Goal: Information Seeking & Learning: Learn about a topic

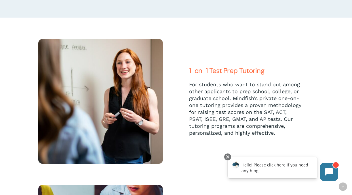
scroll to position [963, 0]
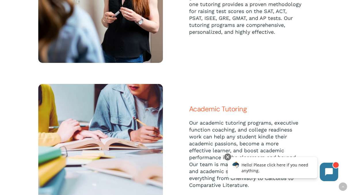
click at [116, 121] on img at bounding box center [100, 146] width 125 height 125
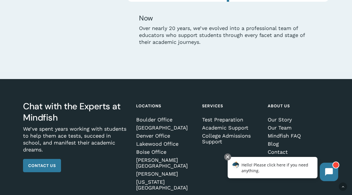
scroll to position [1636, 0]
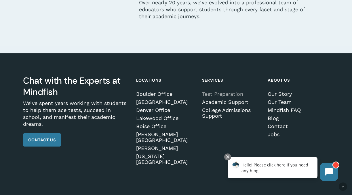
click at [223, 95] on link "Test Preparation" at bounding box center [232, 94] width 60 height 6
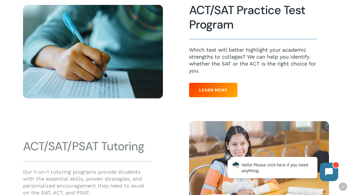
scroll to position [157, 0]
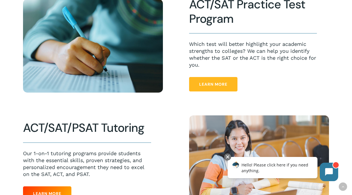
click at [213, 85] on span "Learn More" at bounding box center [213, 84] width 28 height 6
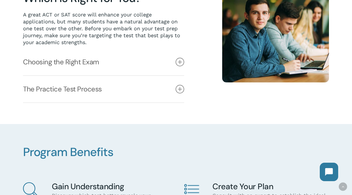
scroll to position [203, 0]
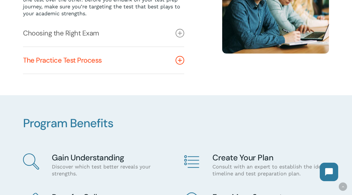
click at [180, 58] on icon at bounding box center [180, 60] width 9 height 9
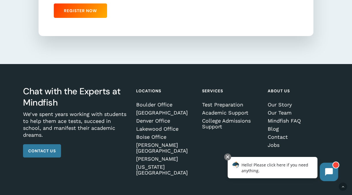
scroll to position [643, 0]
